Goal: Task Accomplishment & Management: Manage account settings

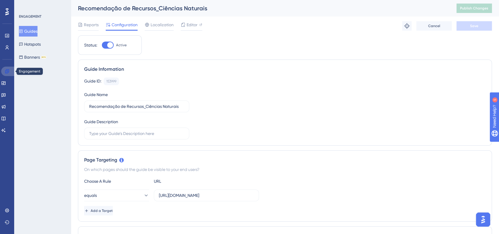
click at [1, 71] on link at bounding box center [8, 71] width 14 height 9
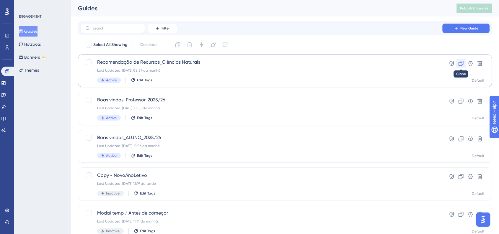
click at [461, 62] on icon at bounding box center [461, 64] width 6 height 6
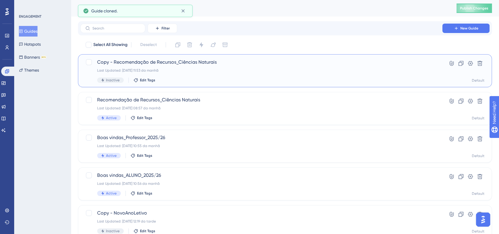
click at [121, 62] on span "Copy - Recomendação de Recursos_Ciências Naturais" at bounding box center [261, 62] width 328 height 7
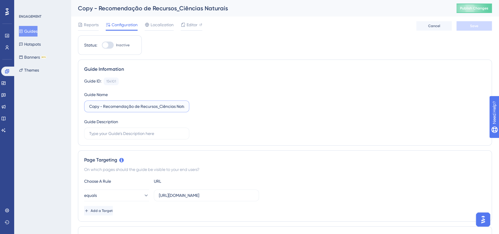
click at [99, 108] on input "Copy - Recomendação de Recursos_Ciências Naturais" at bounding box center [136, 106] width 95 height 6
drag, startPoint x: 104, startPoint y: 106, endPoint x: 35, endPoint y: 103, distance: 69.4
drag, startPoint x: 146, startPoint y: 106, endPoint x: 193, endPoint y: 105, distance: 47.3
click at [193, 105] on div "Guide ID: 154101 Copy Guide Name Recomendação de Recursos_Ciências Naturais Gui…" at bounding box center [285, 109] width 402 height 62
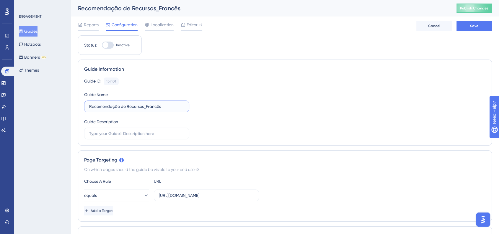
type input "Recomendação de Recursos_Francês"
click at [247, 105] on div "Guide ID: 154101 Copy Guide Name Recomendação de Recursos_Francês Guide Descrip…" at bounding box center [285, 109] width 402 height 62
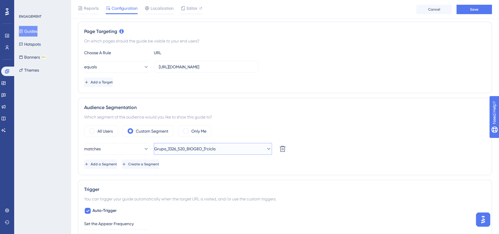
click at [216, 150] on span "Grupo_3326_520_BIOGEO_3ºciclo" at bounding box center [184, 149] width 61 height 7
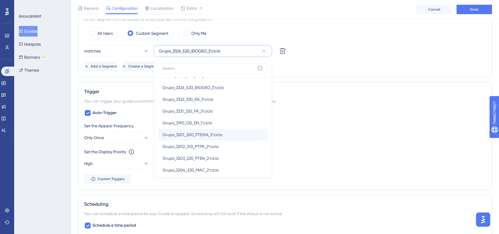
scroll to position [66, 0]
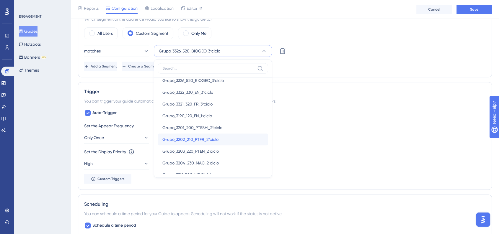
click at [208, 139] on span "Grupo_3202_210_PTFR_2ºciclo" at bounding box center [190, 139] width 56 height 7
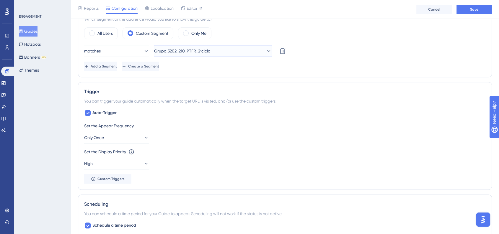
click at [210, 51] on span "Grupo_3202_210_PTFR_2ºciclo" at bounding box center [182, 51] width 56 height 7
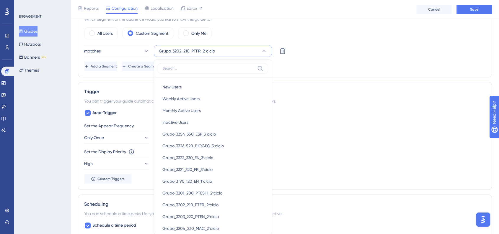
scroll to position [252, 0]
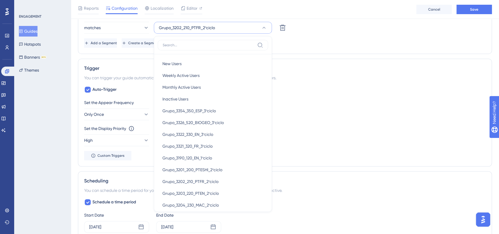
click at [202, 27] on span "Grupo_3202_210_PTFR_2ºciclo" at bounding box center [187, 27] width 56 height 7
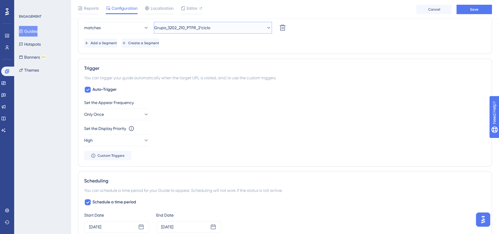
click at [210, 27] on span "Grupo_3202_210_PTFR_2ºciclo" at bounding box center [182, 27] width 56 height 7
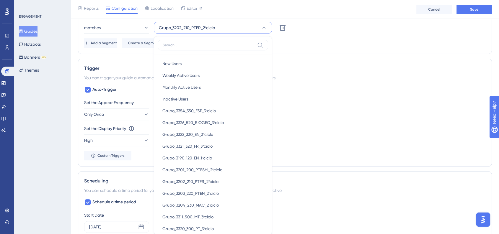
scroll to position [270, 0]
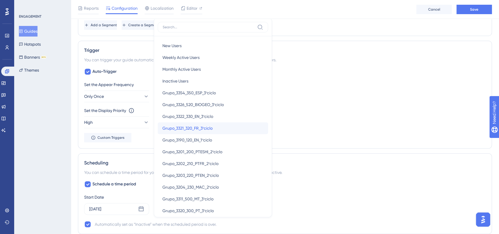
click at [196, 128] on span "Grupo_3321_320_FR_3ºciclo" at bounding box center [187, 128] width 50 height 7
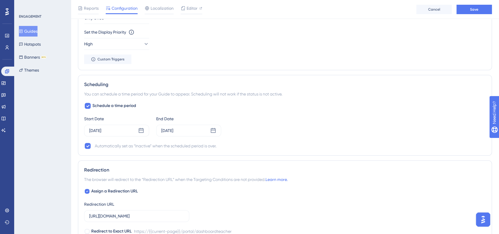
scroll to position [402, 0]
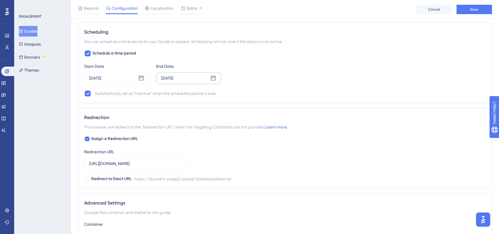
click at [184, 78] on div "Oct 16 2025" at bounding box center [188, 78] width 65 height 12
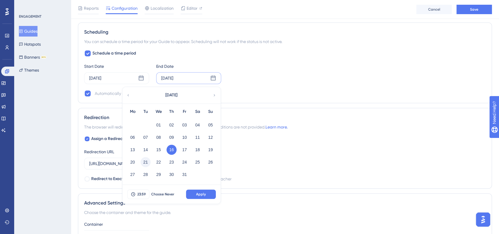
click at [146, 164] on button "21" at bounding box center [146, 162] width 10 height 10
click at [157, 150] on button "15" at bounding box center [159, 150] width 10 height 10
click at [146, 162] on button "21" at bounding box center [146, 162] width 10 height 10
click at [197, 194] on span "Apply" at bounding box center [201, 194] width 10 height 5
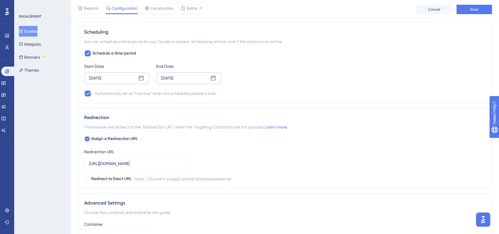
click at [101, 75] on div "Sep 09 2025" at bounding box center [95, 78] width 12 height 7
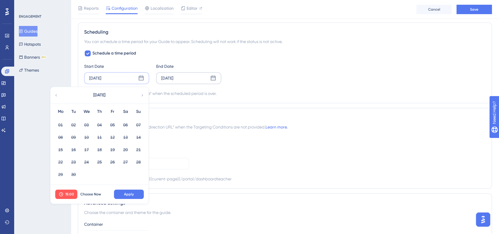
click at [140, 94] on icon at bounding box center [142, 95] width 4 height 5
click at [74, 148] on button "14" at bounding box center [74, 150] width 10 height 10
click at [126, 193] on span "Apply" at bounding box center [129, 194] width 10 height 5
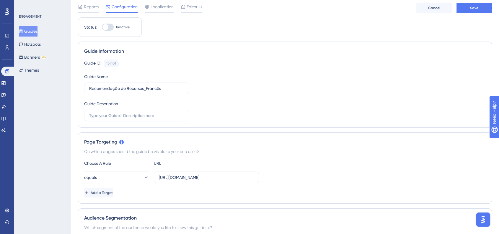
scroll to position [0, 0]
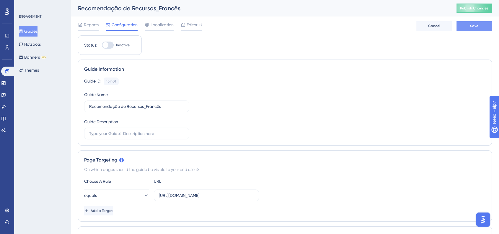
click at [474, 24] on span "Save" at bounding box center [474, 26] width 8 height 5
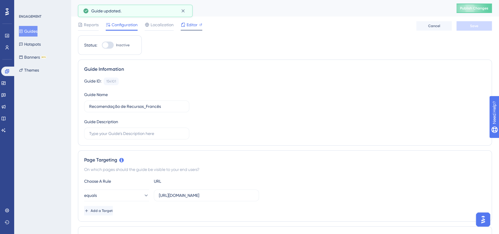
click at [191, 25] on span "Editor" at bounding box center [192, 24] width 11 height 7
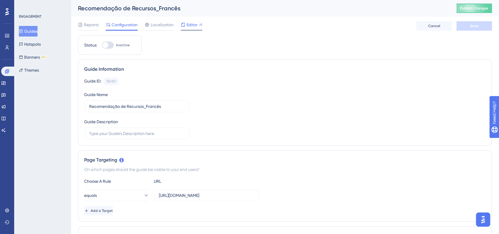
click at [193, 25] on span "Editor" at bounding box center [192, 24] width 11 height 7
click at [92, 26] on span "Reports" at bounding box center [91, 24] width 15 height 7
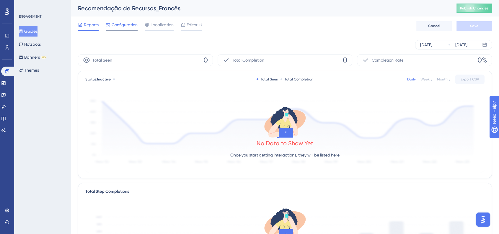
click at [115, 24] on span "Configuration" at bounding box center [125, 24] width 26 height 7
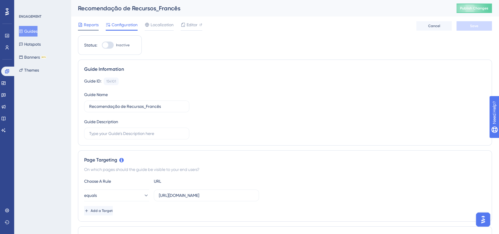
click at [89, 26] on span "Reports" at bounding box center [91, 24] width 15 height 7
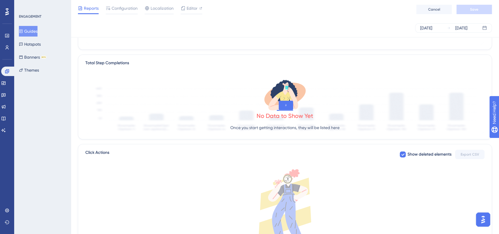
scroll to position [79, 0]
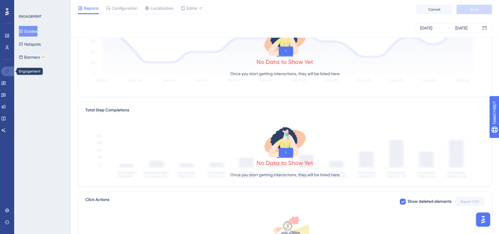
click at [5, 71] on icon at bounding box center [7, 71] width 4 height 4
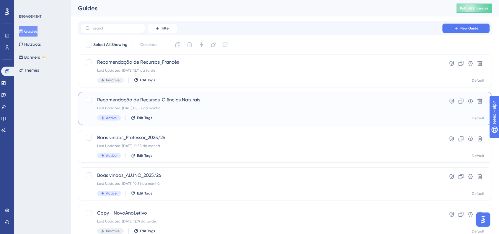
click at [151, 101] on span "Recomendação de Recursos_Ciências Naturais" at bounding box center [261, 100] width 328 height 7
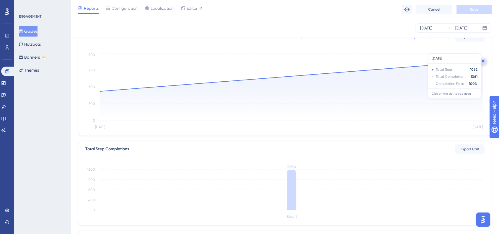
scroll to position [139, 0]
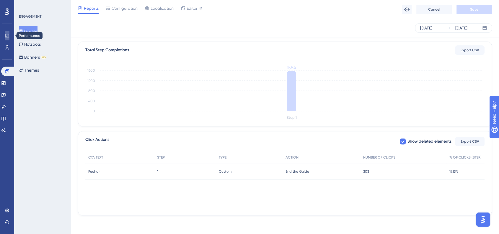
click at [7, 36] on icon at bounding box center [7, 35] width 5 height 5
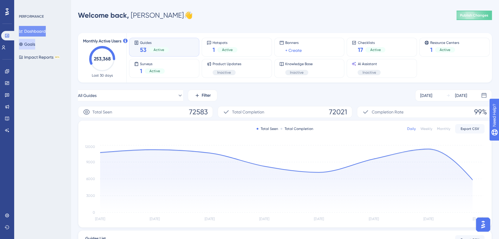
click at [32, 44] on button "Goals" at bounding box center [27, 44] width 16 height 11
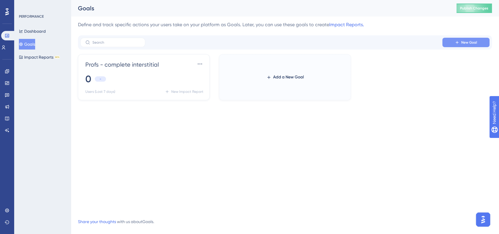
click at [469, 41] on span "New Goal" at bounding box center [469, 42] width 16 height 5
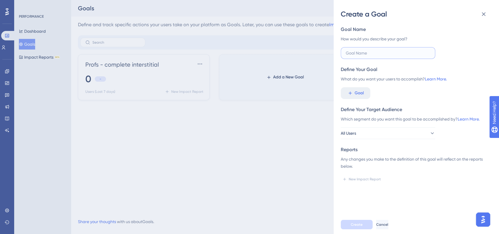
click at [362, 53] on input "text" at bounding box center [388, 53] width 84 height 6
type input "r"
type input "Recomendação de Recursos"
click at [408, 96] on div "Goal" at bounding box center [414, 93] width 146 height 12
click at [357, 92] on span "Goal" at bounding box center [359, 93] width 9 height 7
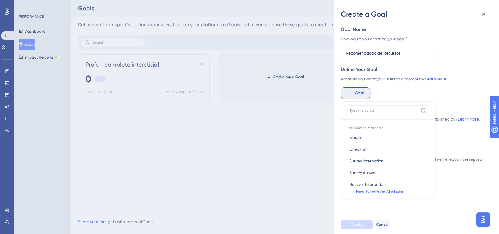
scroll to position [30, 0]
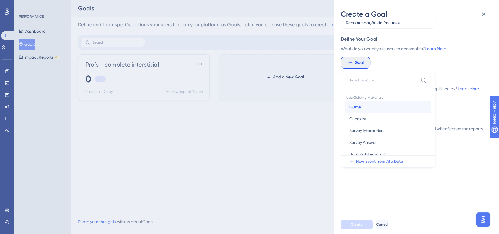
click at [355, 108] on span "Guide" at bounding box center [355, 107] width 12 height 7
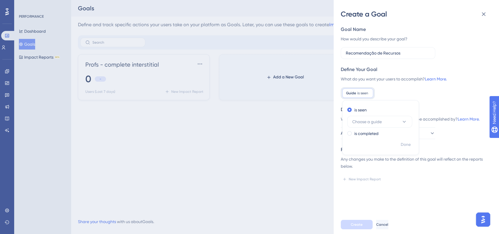
scroll to position [0, 0]
click at [442, 97] on div "Guide is seen Remove is seen Choose a guide is completed Done" at bounding box center [414, 93] width 146 height 12
click at [355, 93] on span "Goal" at bounding box center [359, 93] width 9 height 7
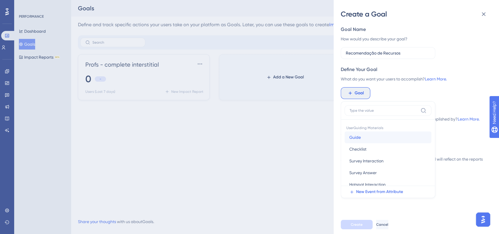
click at [355, 138] on span "Guide" at bounding box center [355, 137] width 12 height 7
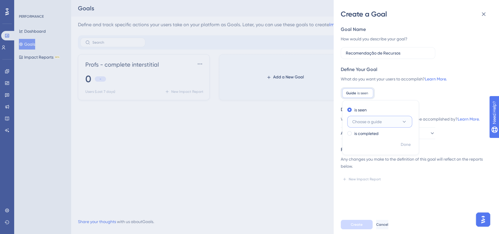
click at [358, 123] on span "Choose a guide" at bounding box center [367, 121] width 30 height 7
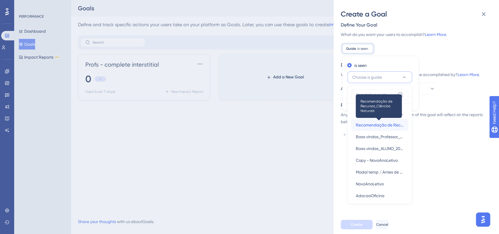
click at [365, 124] on span "Recomendação de Recursos_Ciências Naturais" at bounding box center [380, 125] width 48 height 7
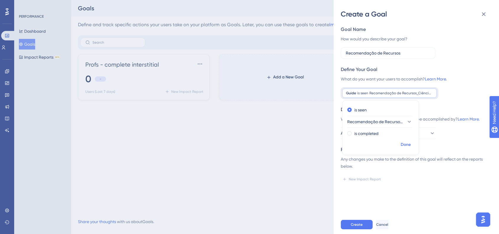
click at [405, 145] on span "Done" at bounding box center [406, 144] width 10 height 7
click at [388, 227] on span "Cancel" at bounding box center [382, 225] width 12 height 5
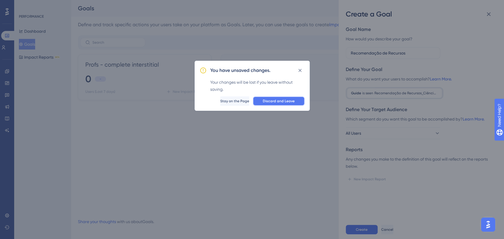
click at [273, 101] on span "Discard and Leave" at bounding box center [279, 101] width 32 height 5
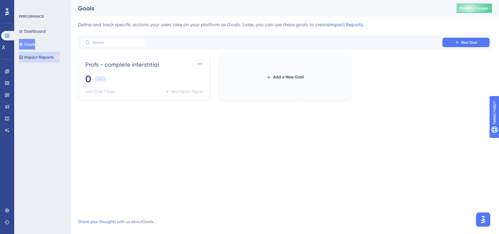
click at [29, 57] on button "Impact Reports BETA" at bounding box center [39, 57] width 41 height 11
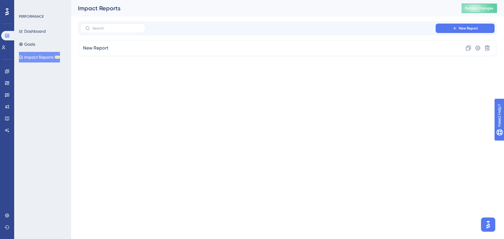
click at [34, 55] on button "Impact Reports BETA" at bounding box center [39, 57] width 41 height 11
click at [464, 27] on span "New Report" at bounding box center [468, 28] width 19 height 5
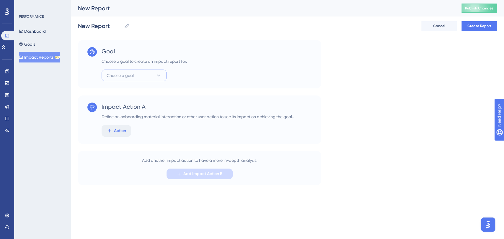
click at [140, 77] on button "Choose a goal" at bounding box center [134, 76] width 65 height 12
click at [226, 58] on div "Goal Choose a goal to create an impact report for. Choose a goal Profs - comple…" at bounding box center [199, 64] width 243 height 48
click at [160, 75] on icon at bounding box center [159, 76] width 6 height 6
click at [223, 63] on div "Goal Choose a goal to create an impact report for. Choose a goal Profs - comple…" at bounding box center [199, 64] width 243 height 48
drag, startPoint x: 30, startPoint y: 45, endPoint x: 70, endPoint y: 83, distance: 55.5
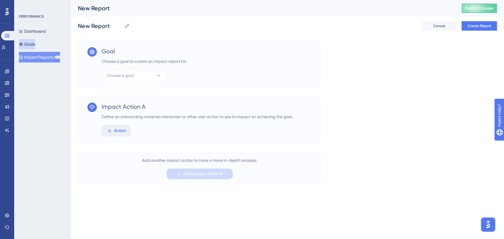
click at [30, 45] on button "Goals" at bounding box center [27, 44] width 16 height 11
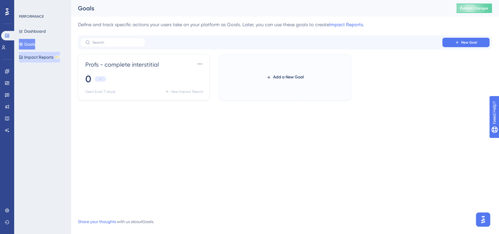
click at [37, 60] on button "Impact Reports BETA" at bounding box center [39, 57] width 41 height 11
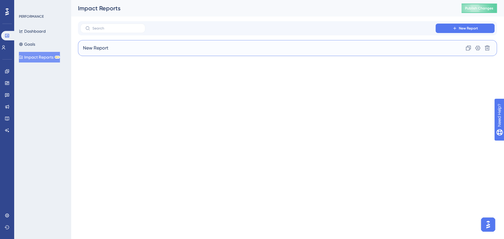
click at [104, 49] on span "New Report" at bounding box center [95, 48] width 25 height 7
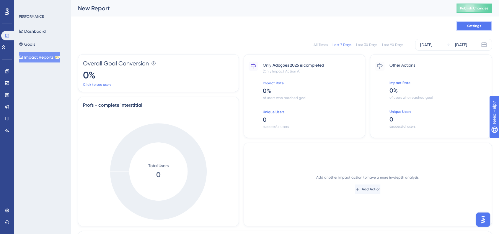
click at [472, 25] on span "Settings" at bounding box center [474, 26] width 14 height 5
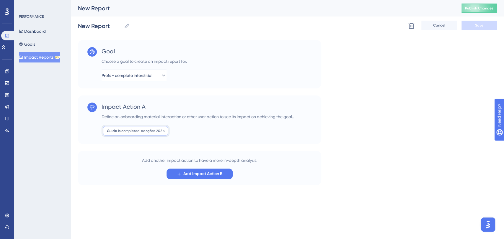
click at [125, 132] on span "is completed" at bounding box center [129, 131] width 22 height 5
click at [200, 172] on span "Add Impact Action B" at bounding box center [202, 174] width 39 height 7
click at [199, 174] on span "Add Impact Action B" at bounding box center [202, 174] width 39 height 7
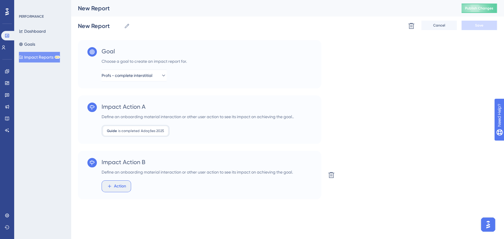
click at [116, 187] on span "Action" at bounding box center [120, 186] width 12 height 7
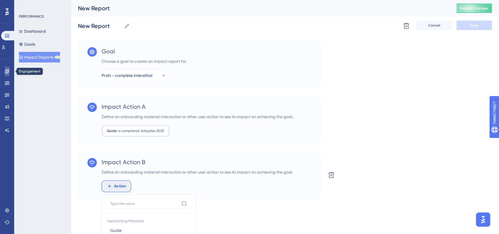
click at [6, 69] on icon at bounding box center [7, 71] width 5 height 5
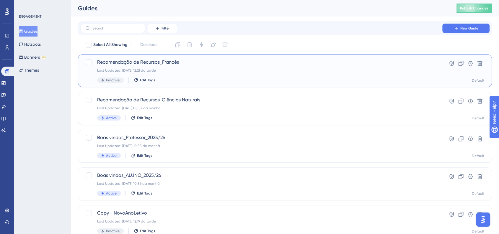
click at [165, 65] on span "Recomendação de Recursos_Francês" at bounding box center [261, 62] width 328 height 7
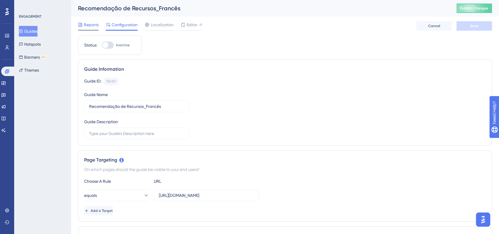
click at [89, 24] on span "Reports" at bounding box center [91, 24] width 15 height 7
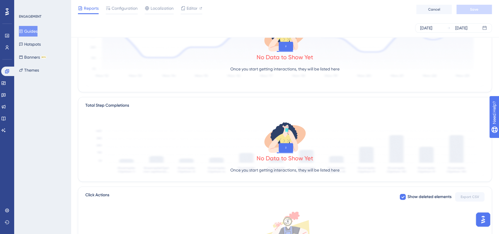
scroll to position [177, 0]
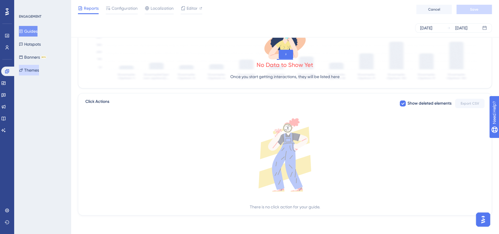
click at [36, 71] on button "Themes" at bounding box center [29, 70] width 20 height 11
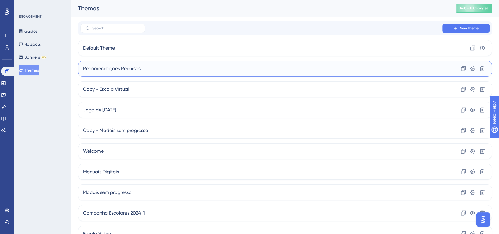
click at [129, 69] on span "Recomendações Recursos" at bounding box center [112, 68] width 58 height 7
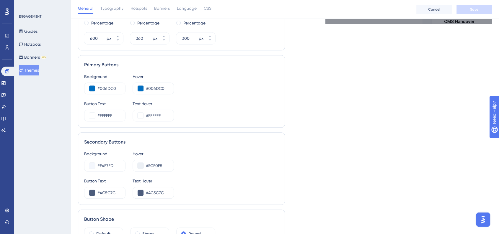
scroll to position [262, 0]
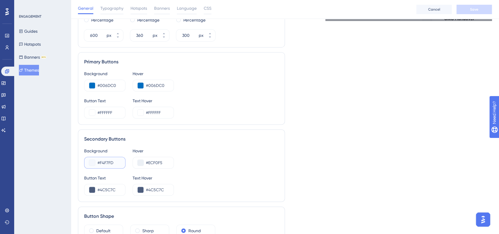
click at [92, 164] on button at bounding box center [92, 163] width 6 height 6
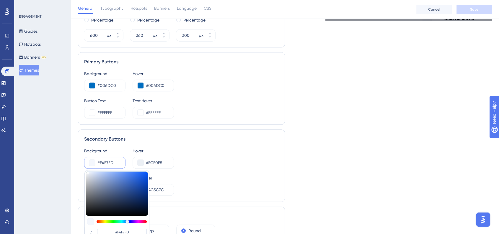
type input "#ccd0d9"
type input "#CCD0D9"
click at [89, 178] on div at bounding box center [117, 194] width 62 height 44
type input "#dce1eb"
type input "#DCE1EB"
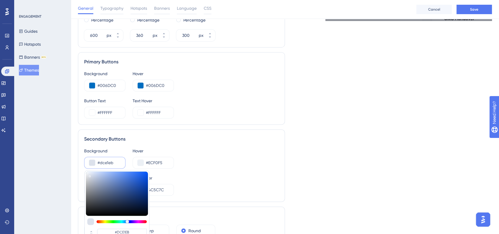
click at [90, 174] on div at bounding box center [117, 194] width 62 height 44
click at [208, 153] on div "Background #dce1eb #DCE1EB HEX Hover #ECF0F5" at bounding box center [181, 158] width 195 height 21
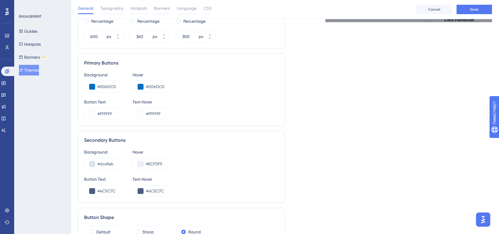
scroll to position [229, 0]
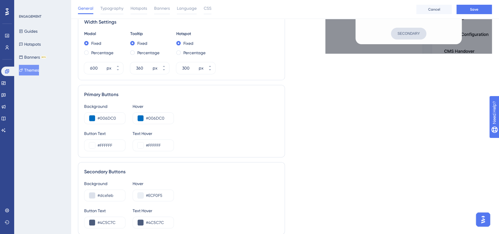
click at [364, 165] on div "Live Preview Header 1 is the first one Header 2 is the cool one Header 3 is the…" at bounding box center [388, 55] width 207 height 494
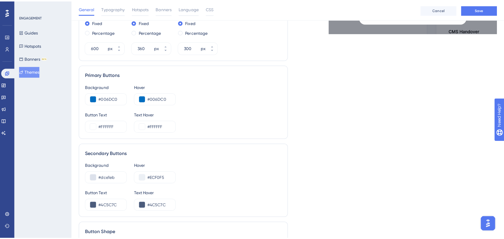
scroll to position [262, 0]
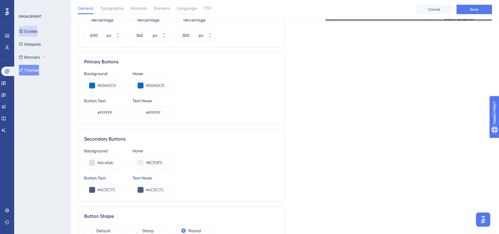
click at [32, 29] on button "Guides" at bounding box center [28, 31] width 19 height 11
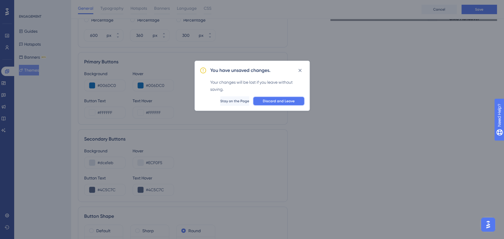
click at [283, 102] on span "Discard and Leave" at bounding box center [279, 101] width 32 height 5
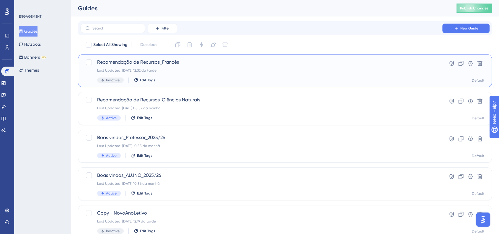
click at [153, 63] on span "Recomendação de Recursos_Francês" at bounding box center [261, 62] width 328 height 7
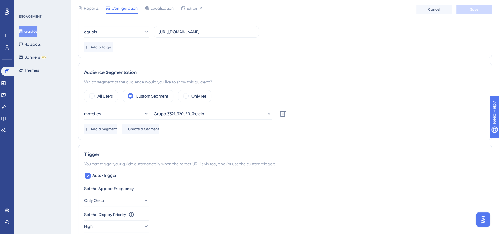
scroll to position [197, 0]
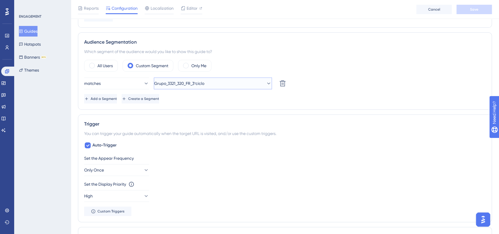
click at [266, 82] on icon at bounding box center [269, 84] width 6 height 6
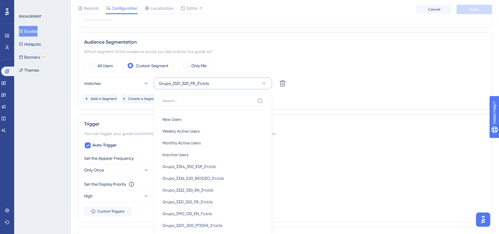
scroll to position [243, 0]
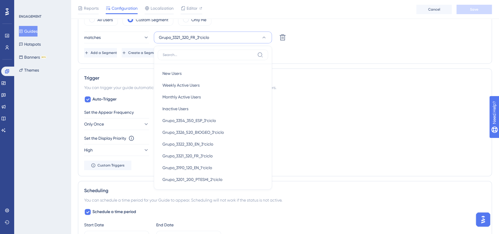
click at [348, 73] on div "Trigger You can trigger your guide automatically when the target URL is visited…" at bounding box center [285, 123] width 414 height 108
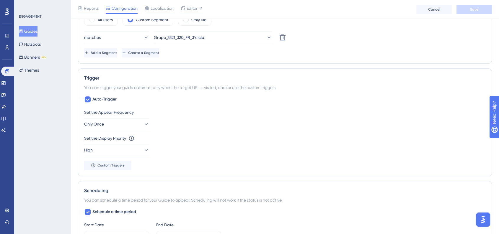
scroll to position [177, 0]
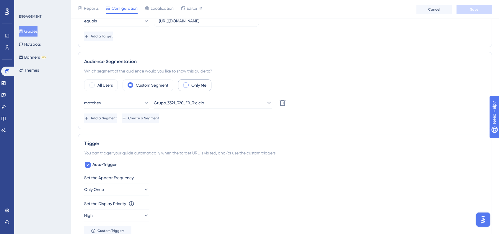
click at [189, 85] on span at bounding box center [186, 85] width 6 height 6
click at [190, 83] on input "radio" at bounding box center [190, 83] width 0 height 0
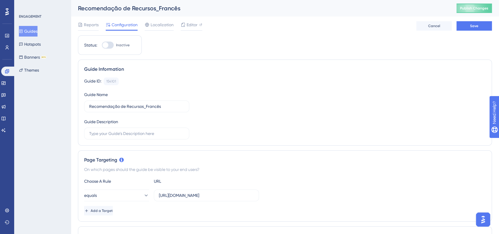
scroll to position [0, 0]
click at [106, 45] on div at bounding box center [105, 45] width 6 height 6
click at [102, 45] on input "Inactive" at bounding box center [102, 45] width 0 height 0
checkbox input "true"
click at [467, 24] on button "Save" at bounding box center [473, 25] width 35 height 9
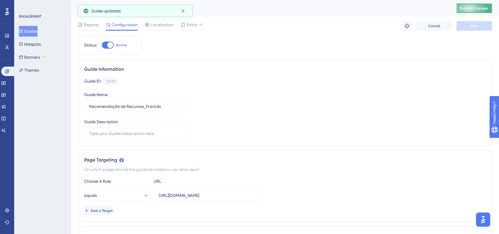
click at [479, 8] on span "Publish Changes" at bounding box center [474, 8] width 28 height 5
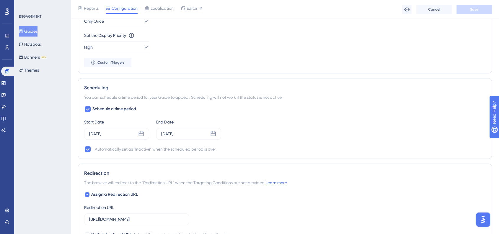
scroll to position [328, 0]
click at [88, 107] on icon at bounding box center [88, 108] width 4 height 5
checkbox input "false"
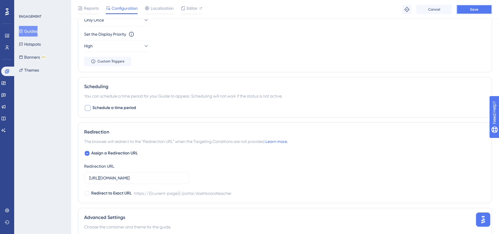
click at [466, 10] on button "Save" at bounding box center [473, 9] width 35 height 9
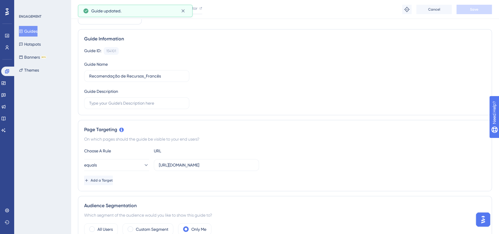
scroll to position [0, 0]
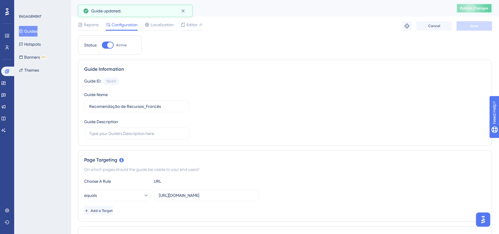
click at [472, 7] on span "Publish Changes" at bounding box center [474, 8] width 28 height 5
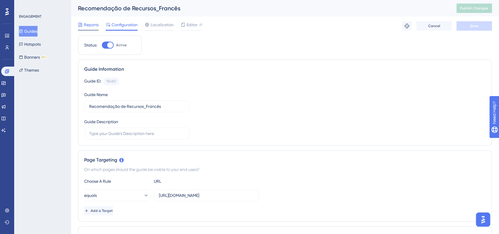
click at [89, 22] on span "Reports" at bounding box center [91, 24] width 15 height 7
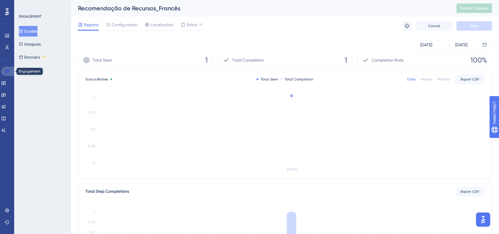
click at [3, 70] on link at bounding box center [8, 71] width 14 height 9
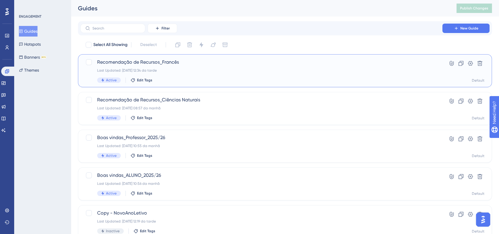
click at [143, 62] on span "Recomendação de Recursos_Francês" at bounding box center [261, 62] width 328 height 7
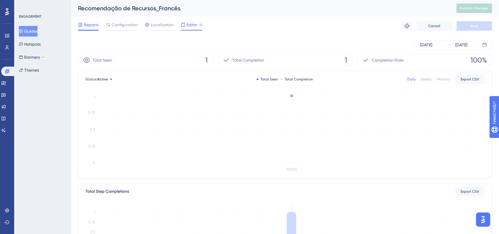
click at [187, 24] on span "Editor" at bounding box center [192, 24] width 11 height 7
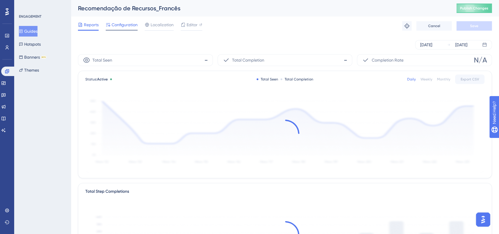
click at [118, 23] on span "Configuration" at bounding box center [125, 24] width 26 height 7
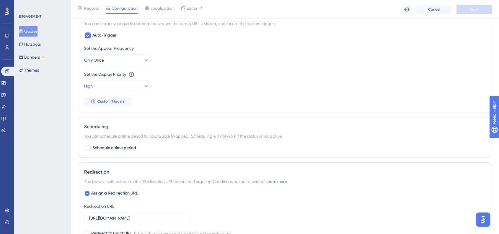
scroll to position [295, 0]
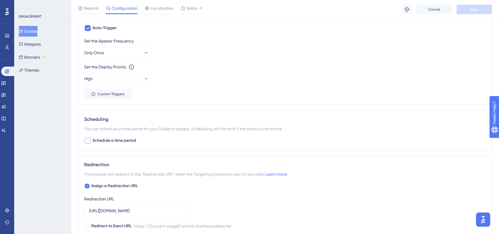
click at [89, 141] on div at bounding box center [88, 141] width 6 height 6
checkbox input "true"
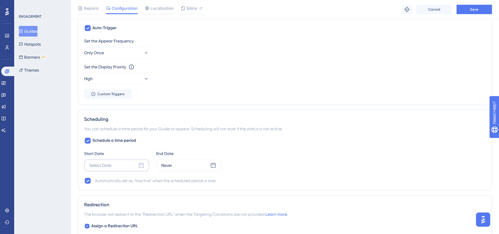
click at [106, 168] on div "Select Date" at bounding box center [100, 165] width 22 height 7
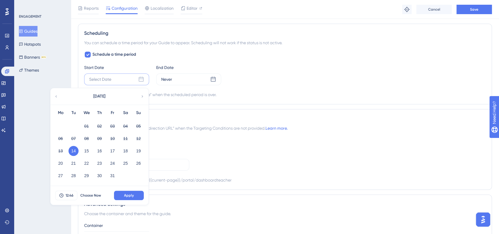
scroll to position [394, 0]
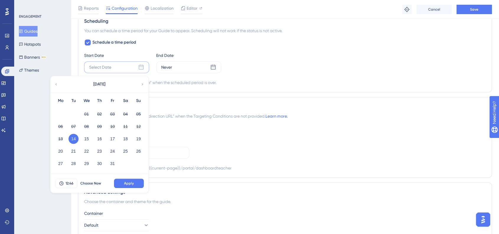
click at [69, 140] on button "14" at bounding box center [74, 139] width 10 height 10
click at [68, 183] on span "12:46" at bounding box center [70, 183] width 8 height 5
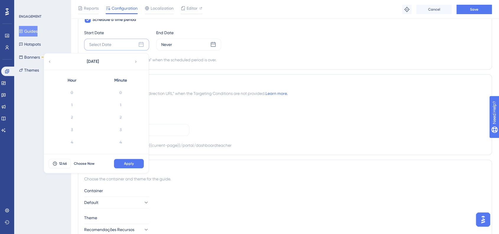
scroll to position [545, 0]
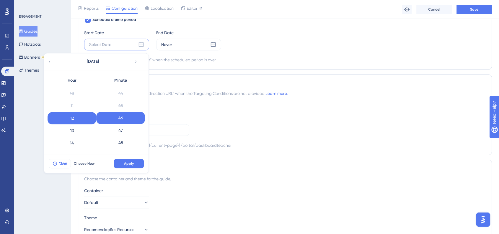
click at [65, 163] on span "12:46" at bounding box center [63, 164] width 8 height 5
click at [76, 163] on span "Choose Now" at bounding box center [84, 164] width 21 height 5
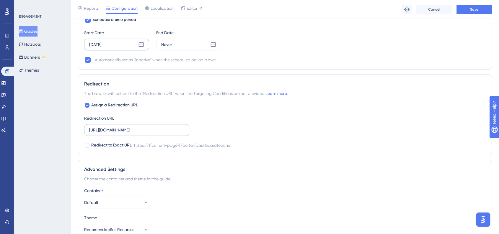
scroll to position [384, 0]
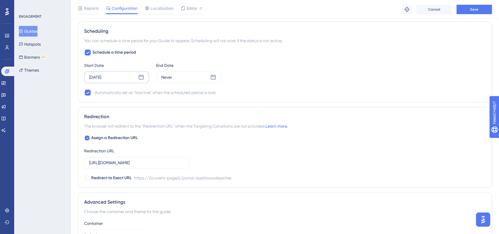
click at [101, 76] on div "Oct 14 2025" at bounding box center [95, 77] width 12 height 7
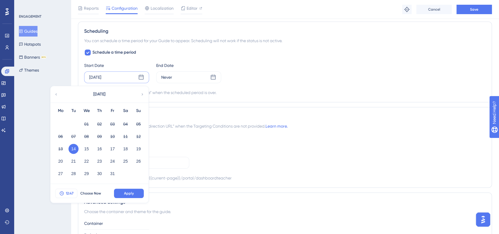
click at [69, 193] on span "12:47" at bounding box center [70, 193] width 8 height 5
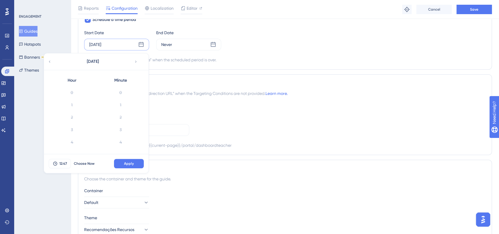
scroll to position [557, 0]
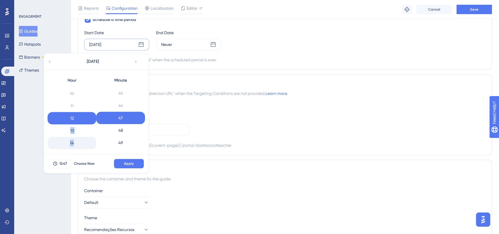
drag, startPoint x: 76, startPoint y: 118, endPoint x: 76, endPoint y: 142, distance: 23.9
click at [76, 142] on div "0 1 2 3 4 5 6 7 8 9 10 11 12 13 14 15 16 17 18 19 20 21 22 23" at bounding box center [72, 118] width 49 height 63
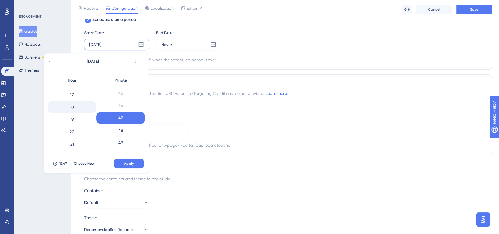
scroll to position [201, 0]
click at [72, 91] on div "16" at bounding box center [72, 90] width 49 height 12
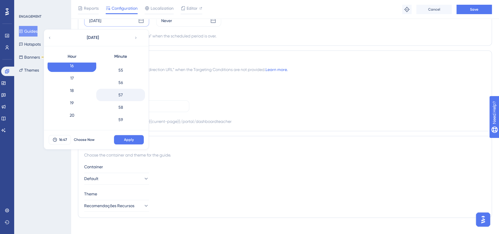
scroll to position [447, 0]
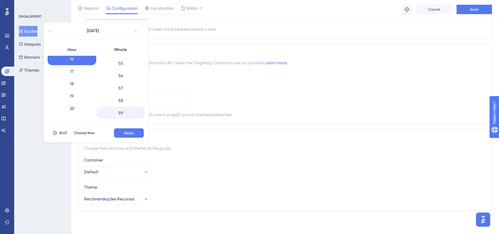
click at [119, 110] on div "59" at bounding box center [120, 113] width 49 height 12
click at [124, 59] on div "0" at bounding box center [120, 62] width 49 height 12
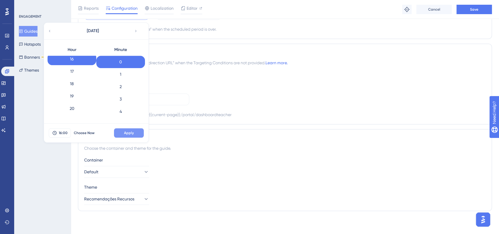
click at [128, 133] on span "Apply" at bounding box center [129, 133] width 10 height 5
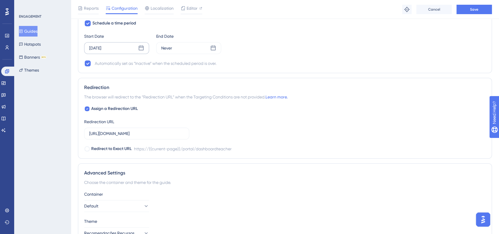
scroll to position [349, 0]
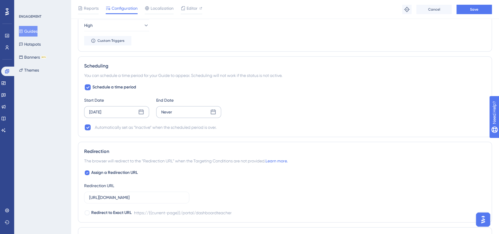
click at [170, 111] on div "Never" at bounding box center [166, 112] width 11 height 7
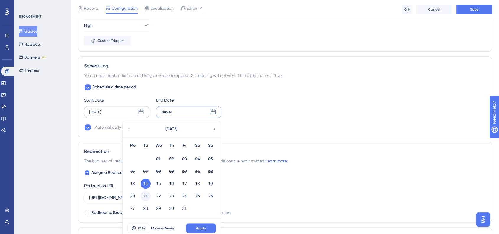
click at [146, 197] on button "21" at bounding box center [146, 196] width 10 height 10
click at [141, 228] on span "12:47" at bounding box center [142, 228] width 8 height 5
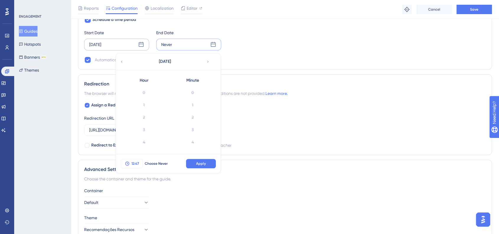
scroll to position [557, 0]
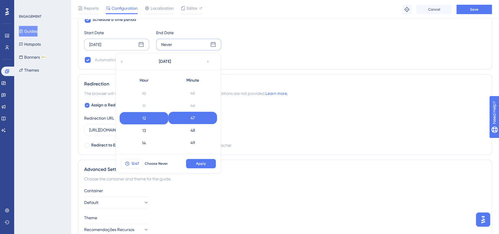
click at [133, 164] on span "12:47" at bounding box center [135, 164] width 8 height 5
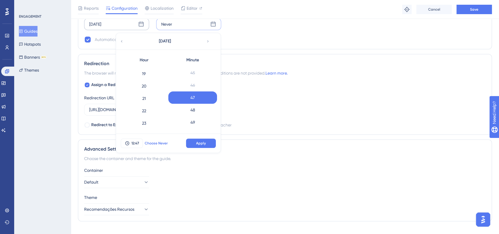
scroll to position [447, 0]
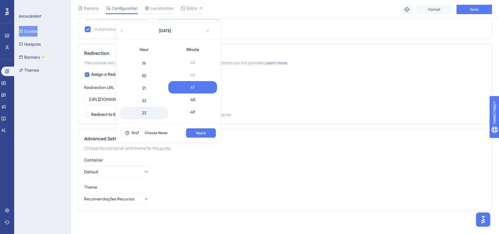
click at [141, 114] on div "23" at bounding box center [144, 113] width 49 height 12
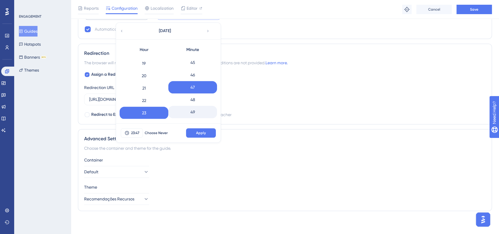
scroll to position [681, 0]
click at [194, 114] on div "59" at bounding box center [192, 113] width 49 height 12
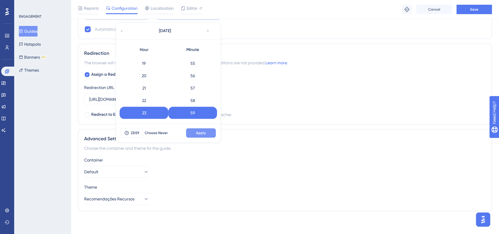
click at [203, 136] on button "Apply" at bounding box center [201, 132] width 30 height 9
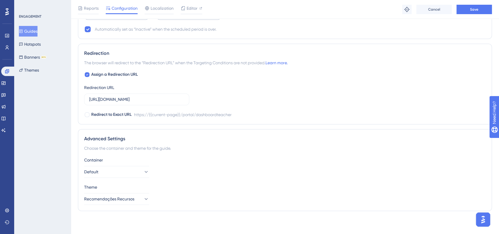
click at [366, 100] on div "Assign a Redirection URL Redirection URL https://app.escolavirtual.pt/portal/da…" at bounding box center [285, 94] width 402 height 47
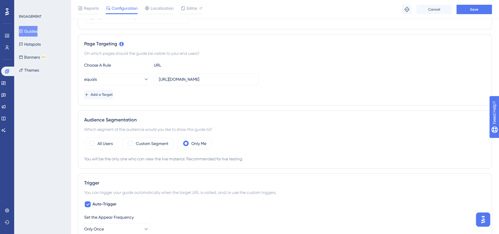
scroll to position [119, 0]
click at [155, 141] on label "Custom Segment" at bounding box center [152, 143] width 32 height 7
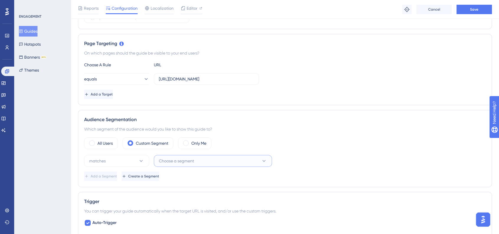
click at [184, 161] on span "Choose a segment" at bounding box center [176, 161] width 35 height 7
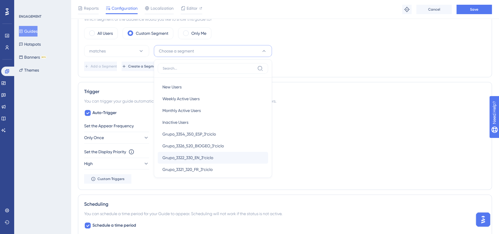
scroll to position [66, 0]
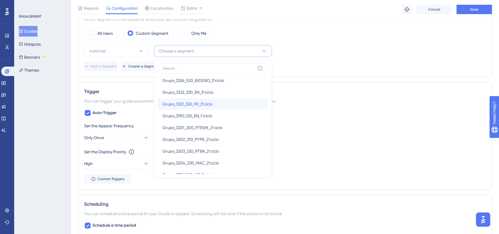
click at [189, 104] on span "Grupo_3321_320_FR_3ºciclo" at bounding box center [187, 104] width 50 height 7
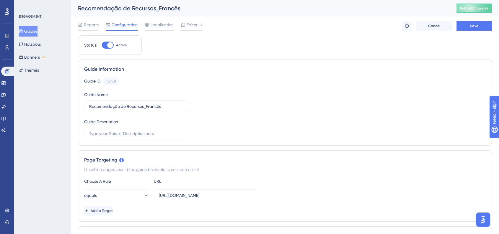
scroll to position [0, 0]
click at [469, 27] on button "Save" at bounding box center [473, 25] width 35 height 9
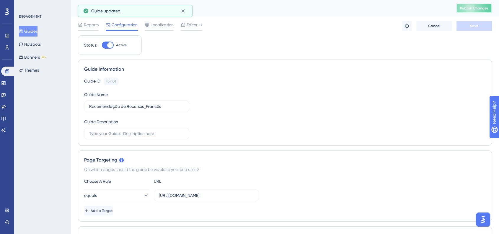
click at [472, 9] on span "Publish Changes" at bounding box center [474, 8] width 28 height 5
